Goal: Task Accomplishment & Management: Use online tool/utility

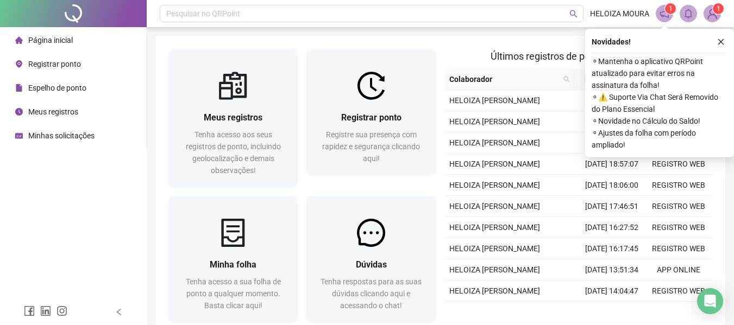
click at [52, 65] on span "Registrar ponto" at bounding box center [54, 64] width 53 height 9
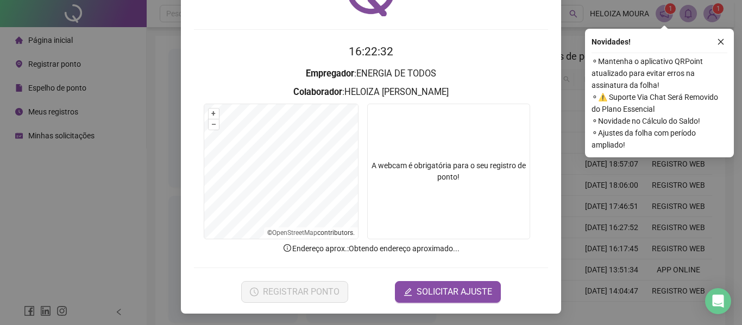
scroll to position [75, 0]
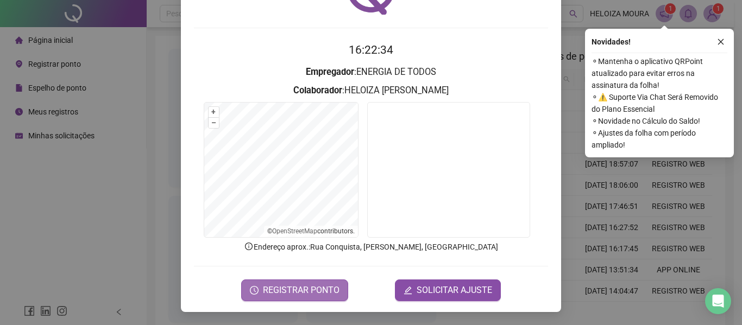
click at [291, 287] on span "REGISTRAR PONTO" at bounding box center [301, 290] width 77 height 13
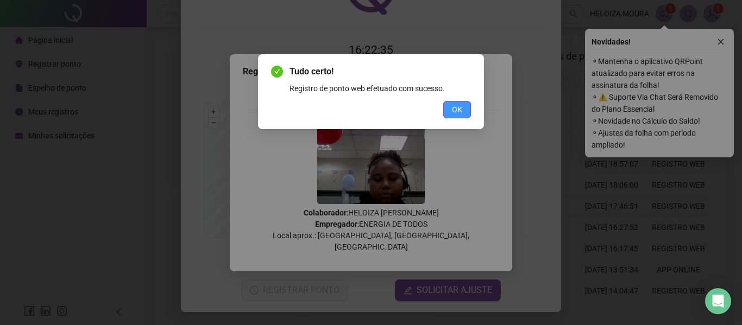
click at [461, 110] on span "OK" at bounding box center [457, 110] width 10 height 12
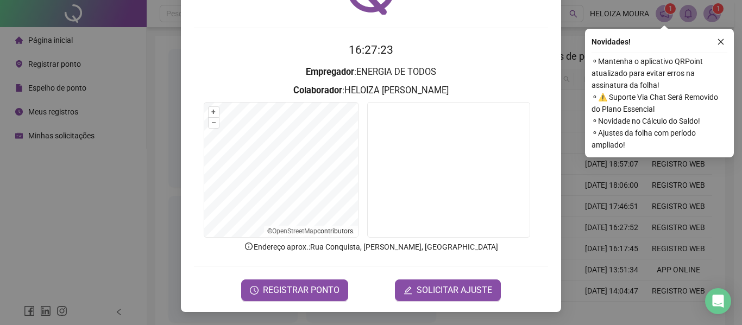
click at [676, 212] on div "Registro de ponto web 16:27:23 Empregador : ENERGIA DE TODOS Colaborador : [PER…" at bounding box center [371, 162] width 742 height 325
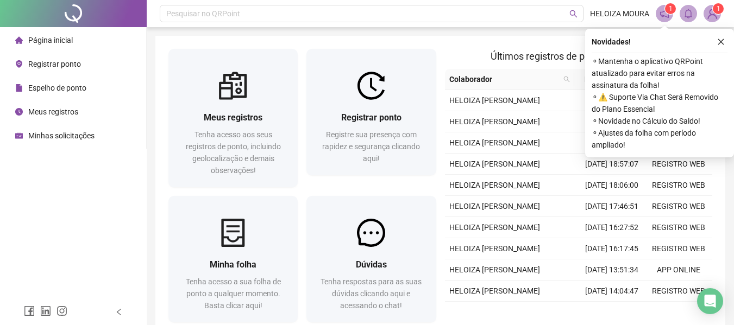
click at [66, 106] on div "Meus registros" at bounding box center [46, 112] width 63 height 22
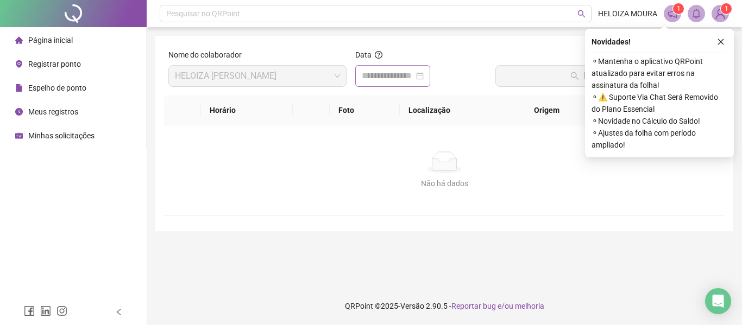
click at [424, 80] on div at bounding box center [393, 76] width 62 height 13
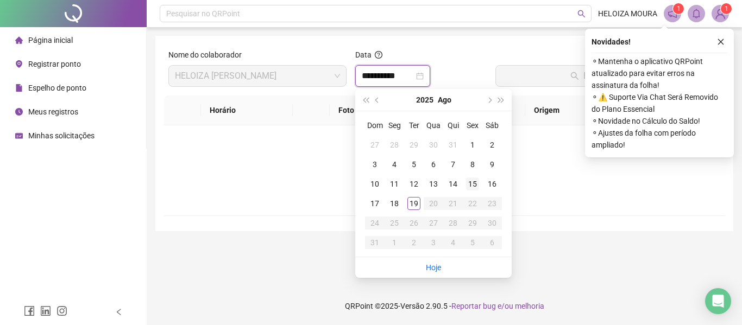
type input "**********"
click at [417, 210] on td "19" at bounding box center [414, 204] width 20 height 20
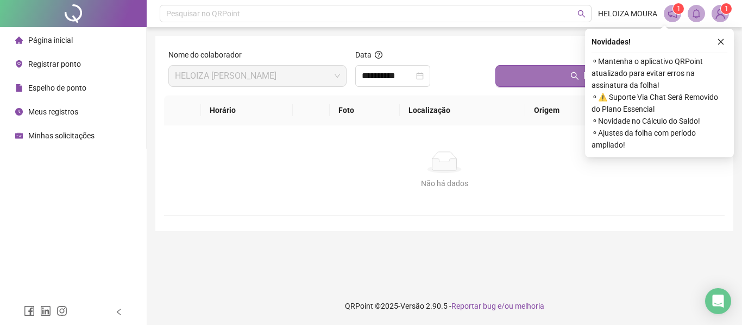
click at [547, 79] on button "Buscar registros" at bounding box center [608, 76] width 225 height 22
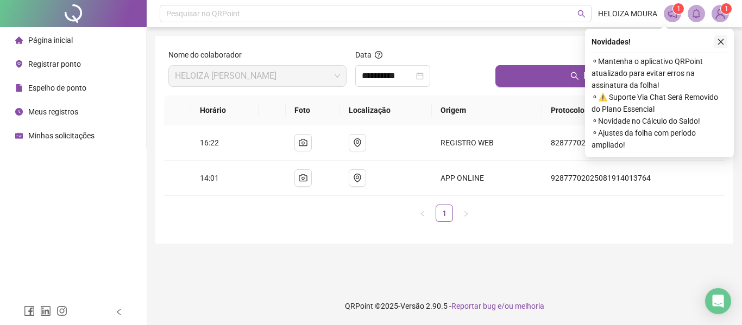
click at [718, 39] on icon "close" at bounding box center [721, 42] width 8 height 8
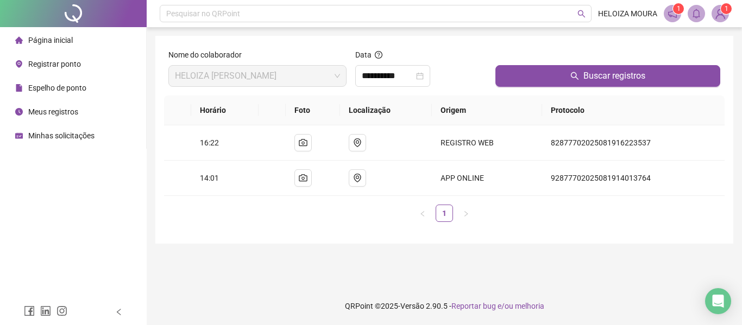
click at [43, 53] on div "Registrar ponto" at bounding box center [48, 64] width 66 height 22
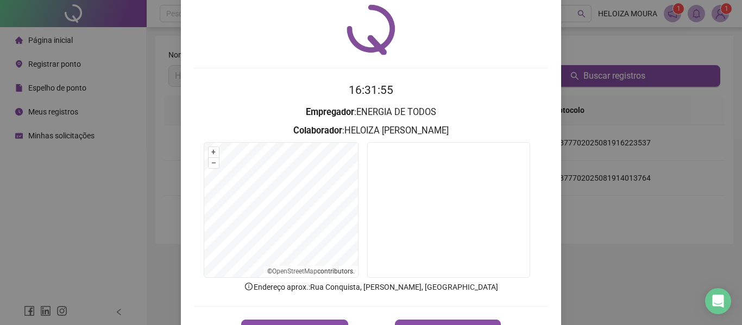
scroll to position [54, 0]
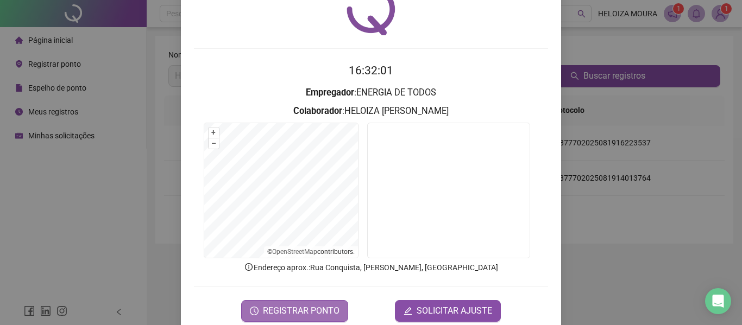
click at [267, 309] on span "REGISTRAR PONTO" at bounding box center [301, 311] width 77 height 13
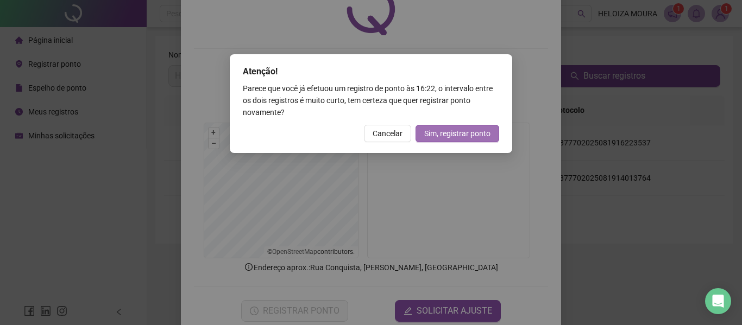
click at [431, 125] on button "Sim, registrar ponto" at bounding box center [458, 133] width 84 height 17
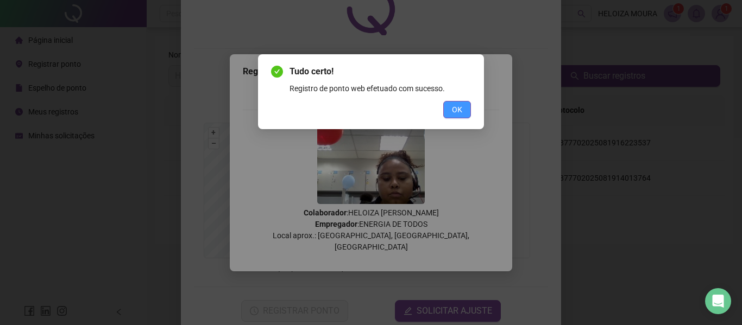
click at [460, 104] on span "OK" at bounding box center [457, 110] width 10 height 12
